Goal: Task Accomplishment & Management: Manage account settings

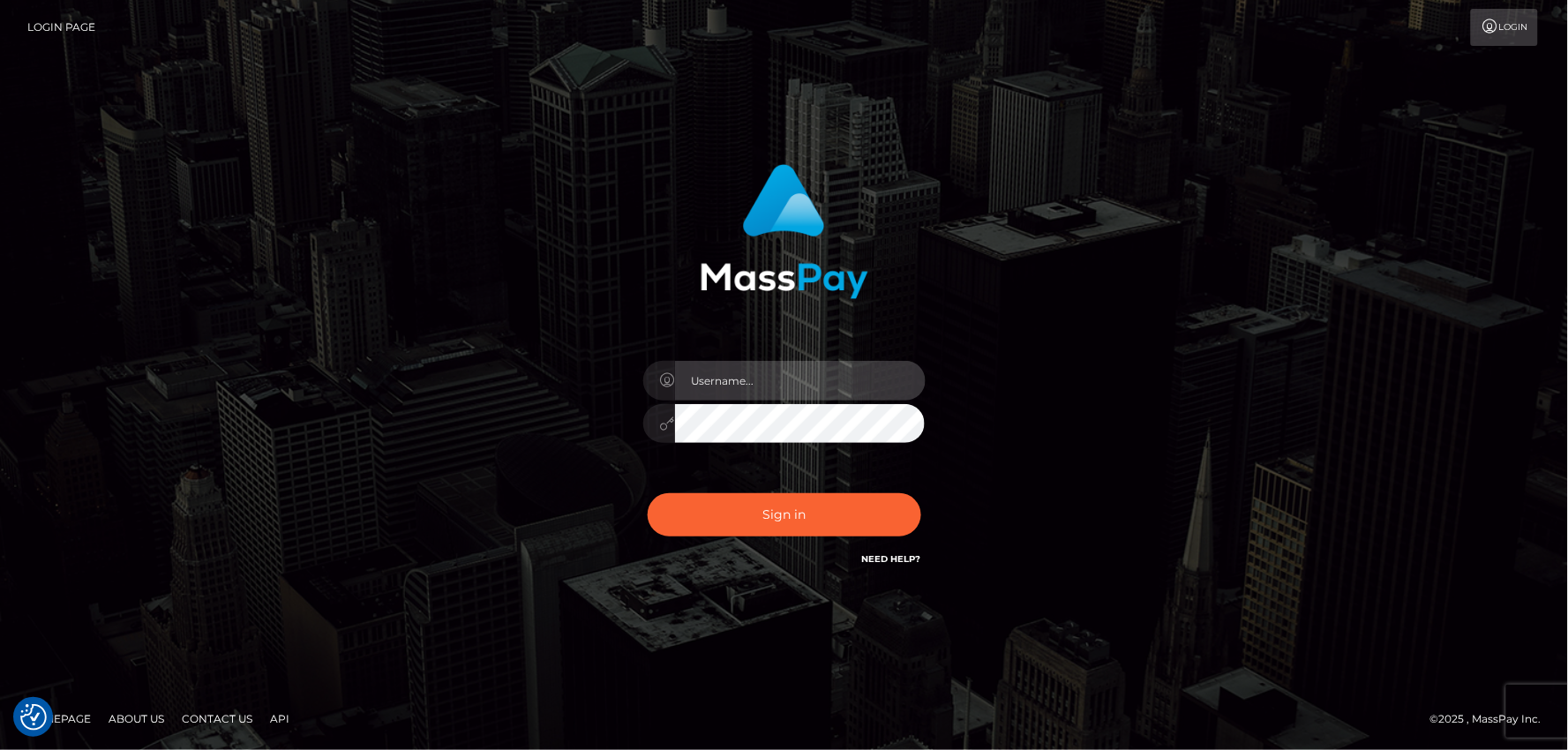
click at [709, 379] on input "text" at bounding box center [800, 380] width 250 height 39
type input "mdemassi"
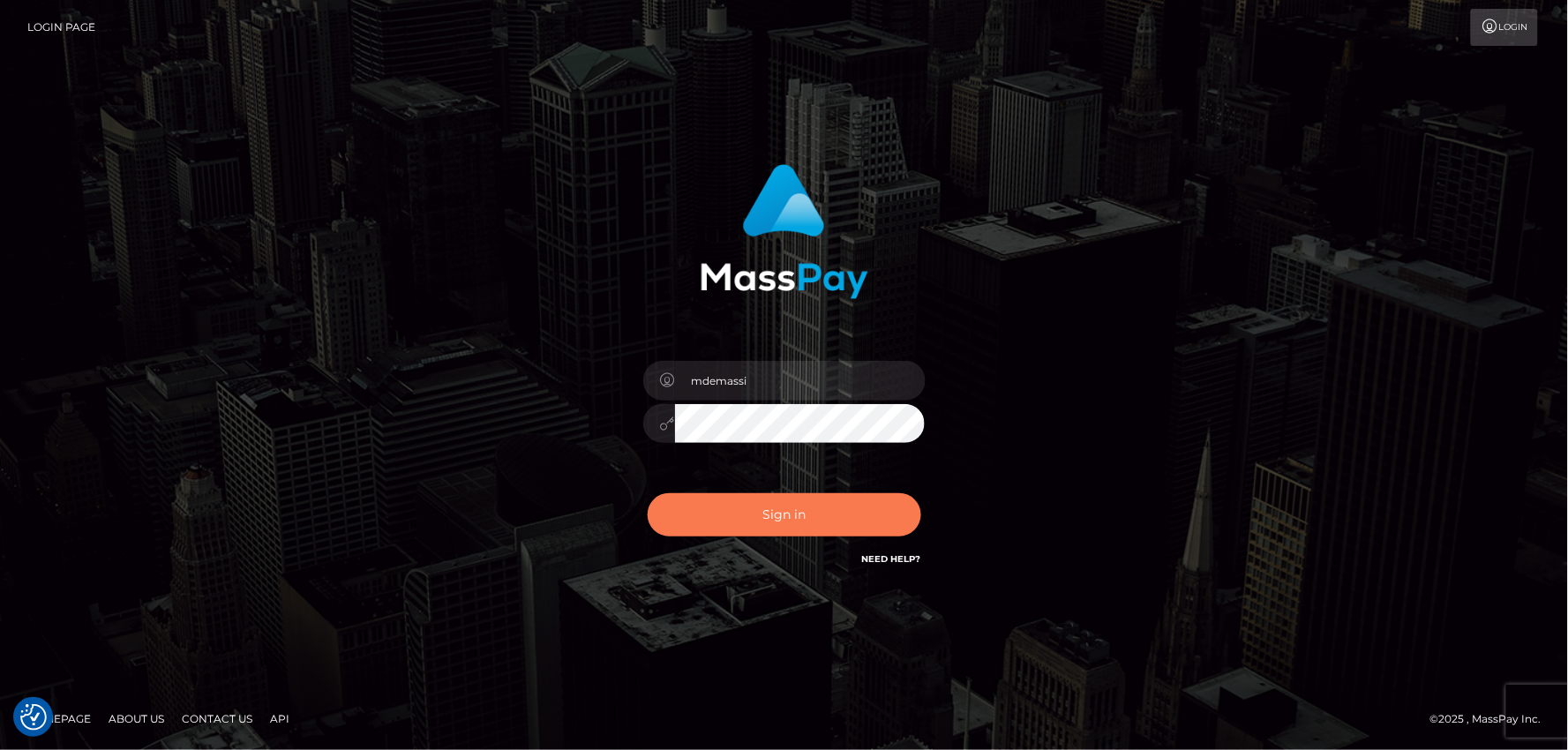
click at [757, 511] on button "Sign in" at bounding box center [784, 515] width 274 height 43
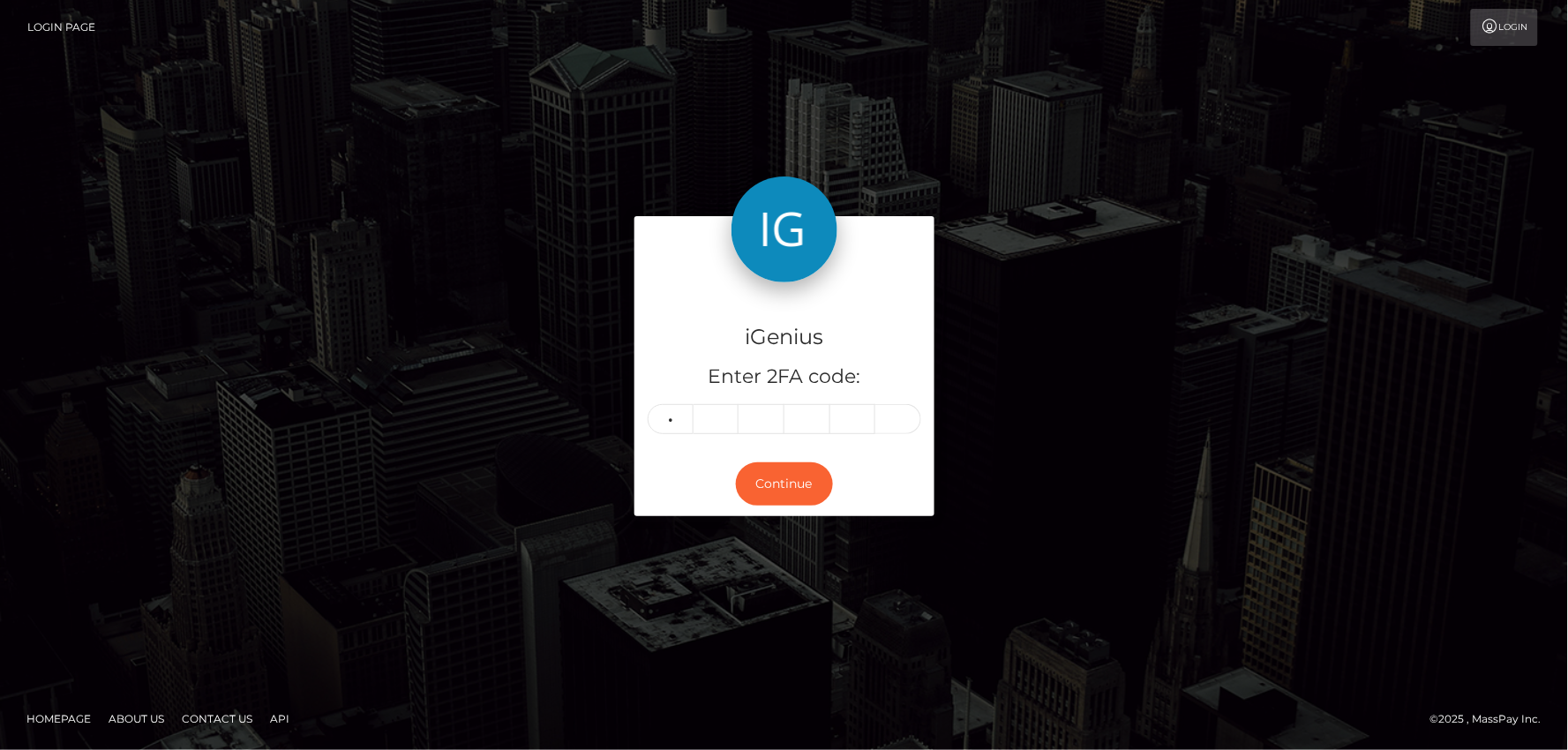
type input "4"
type input "1"
type input "3"
type input "9"
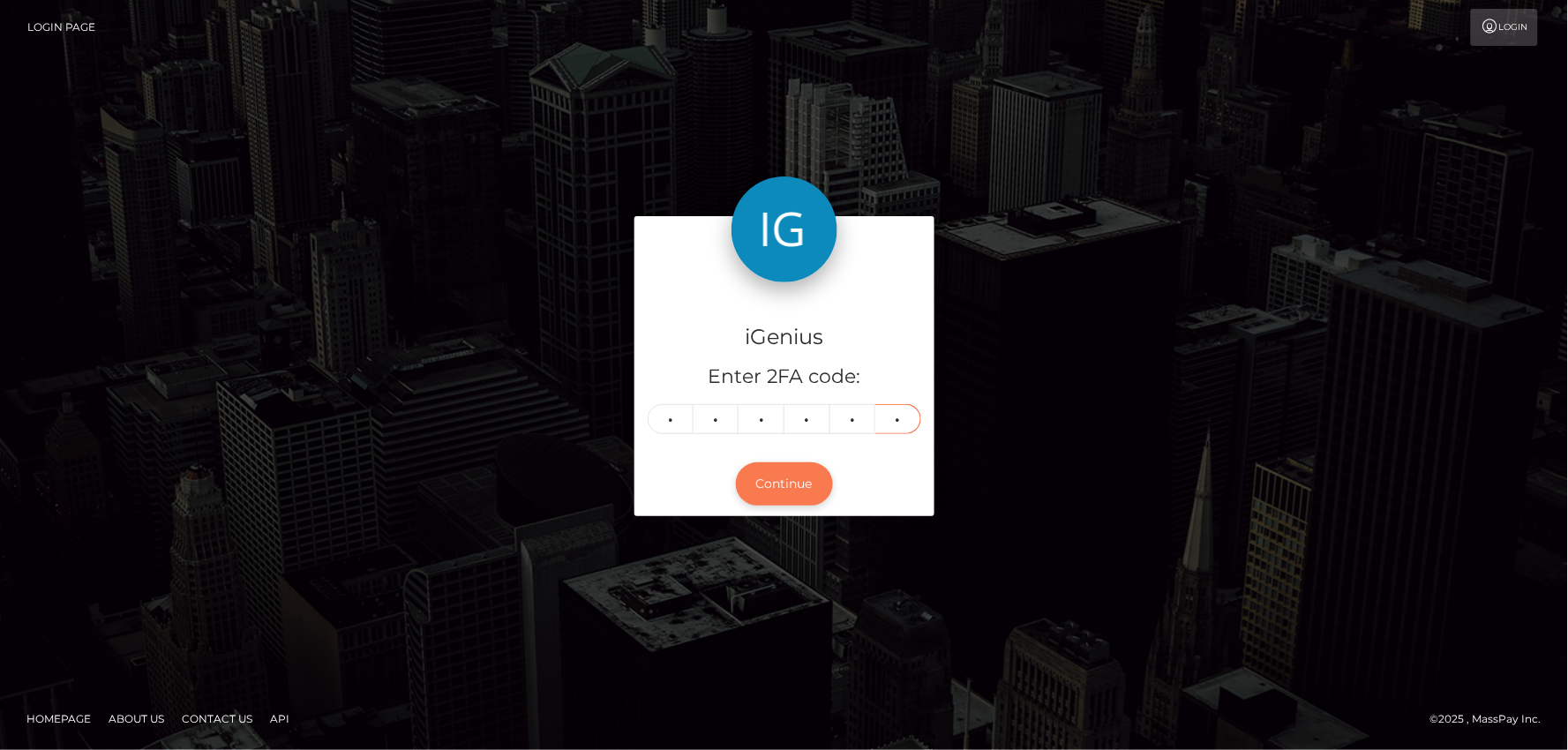
type input "1"
click at [792, 477] on button "Continue" at bounding box center [784, 484] width 98 height 43
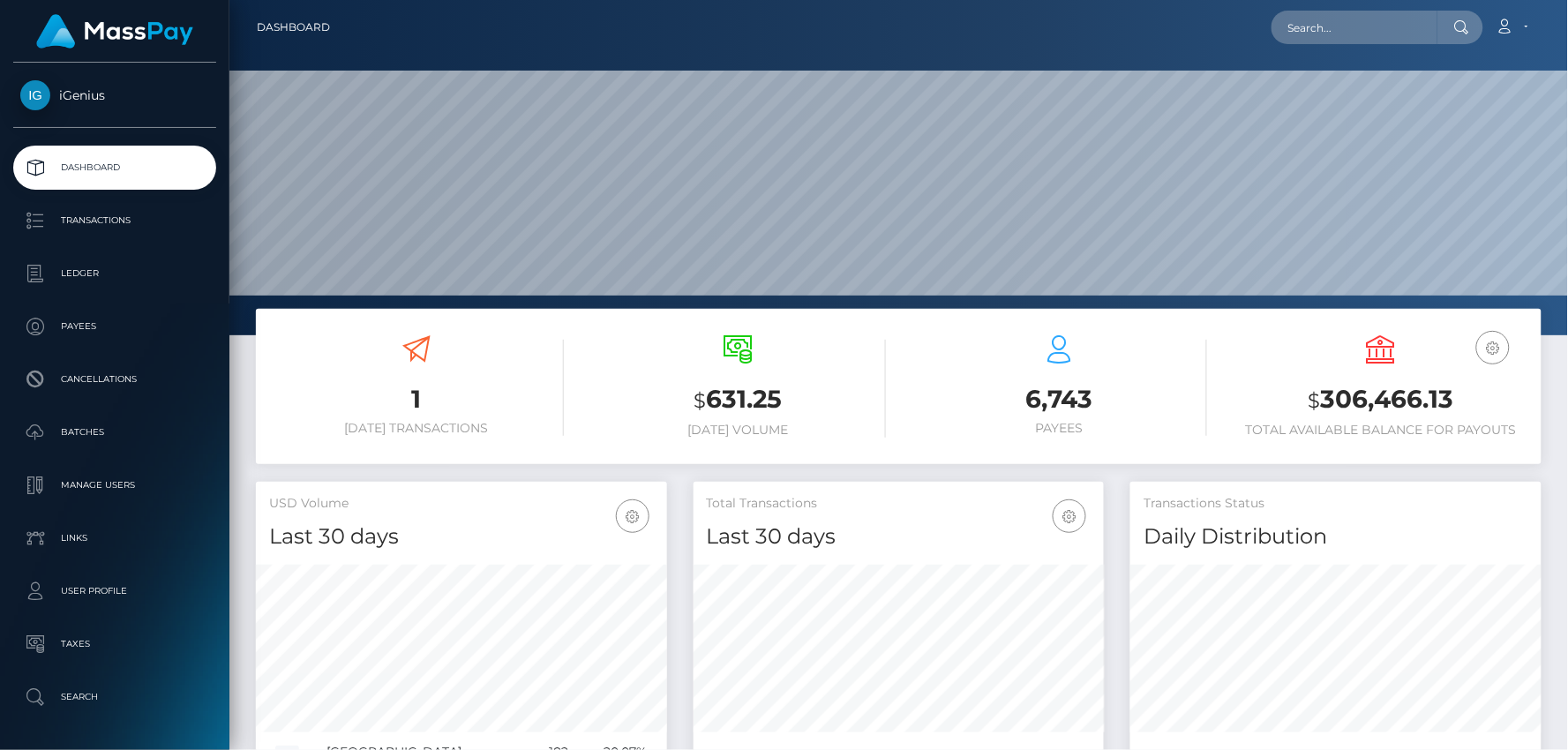
scroll to position [312, 411]
drag, startPoint x: 1312, startPoint y: 401, endPoint x: 1453, endPoint y: 406, distance: 141.1
click at [1460, 406] on h3 "$ 306,466.13" at bounding box center [1381, 400] width 295 height 36
copy h3 "$ 306,466.13"
